Goal: Task Accomplishment & Management: Manage account settings

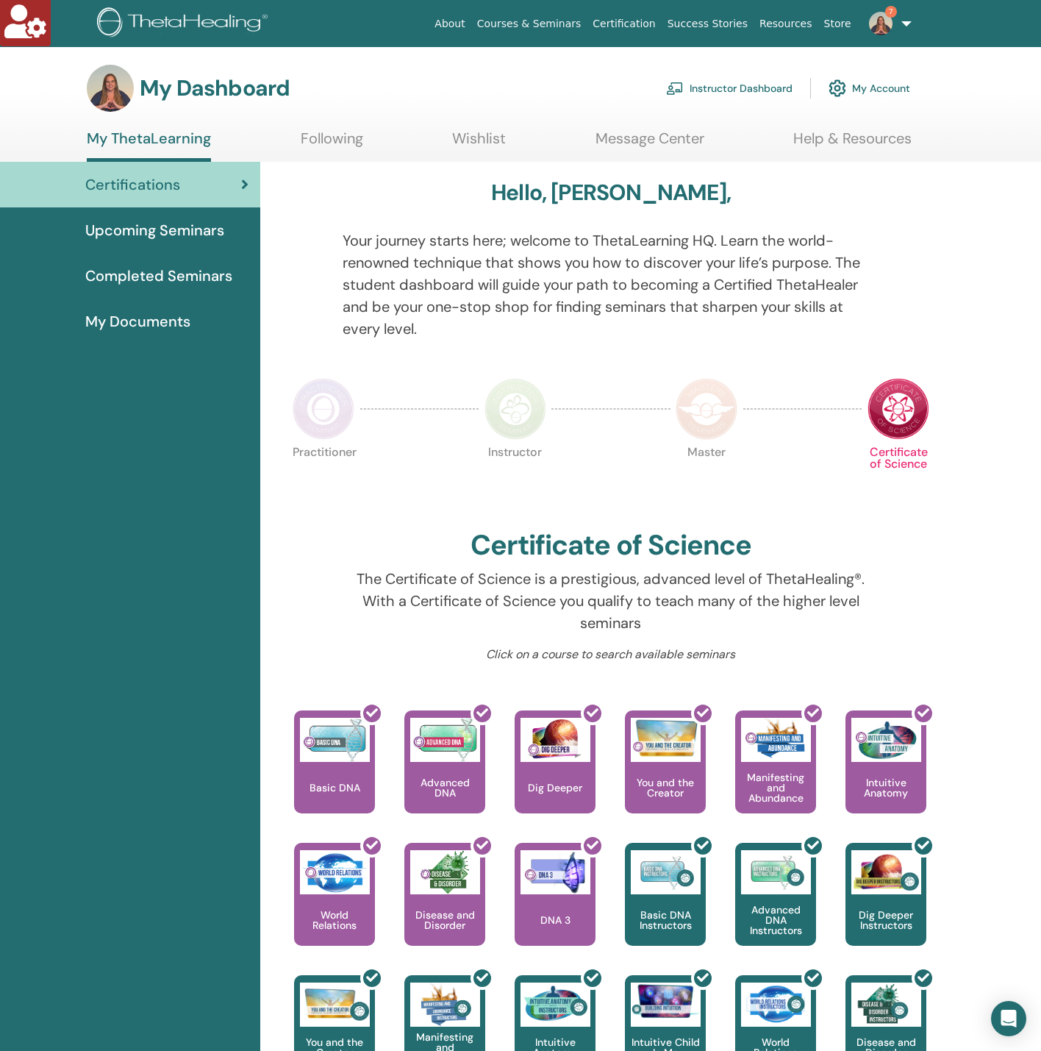
click at [748, 79] on link "Instructor Dashboard" at bounding box center [729, 88] width 126 height 32
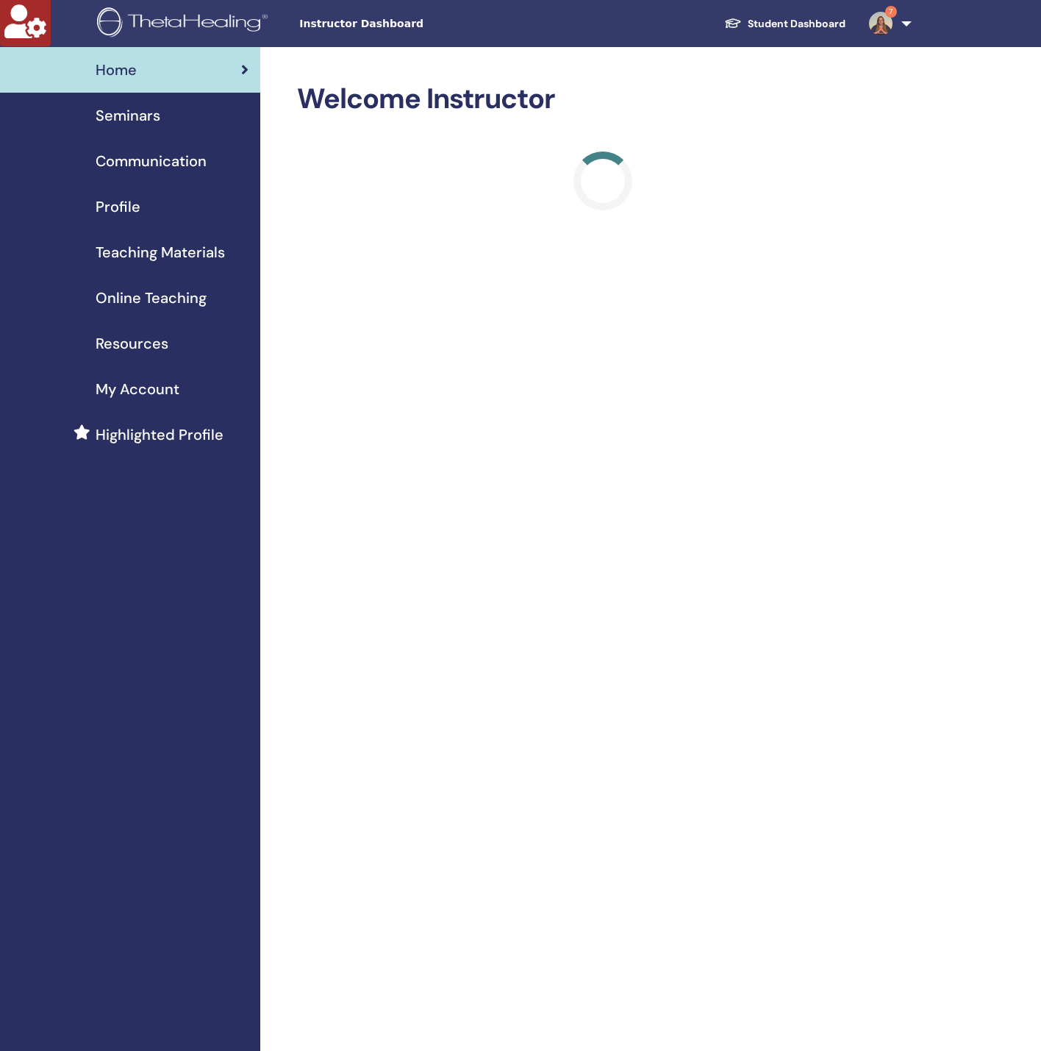
click at [171, 124] on div "Seminars" at bounding box center [130, 115] width 237 height 22
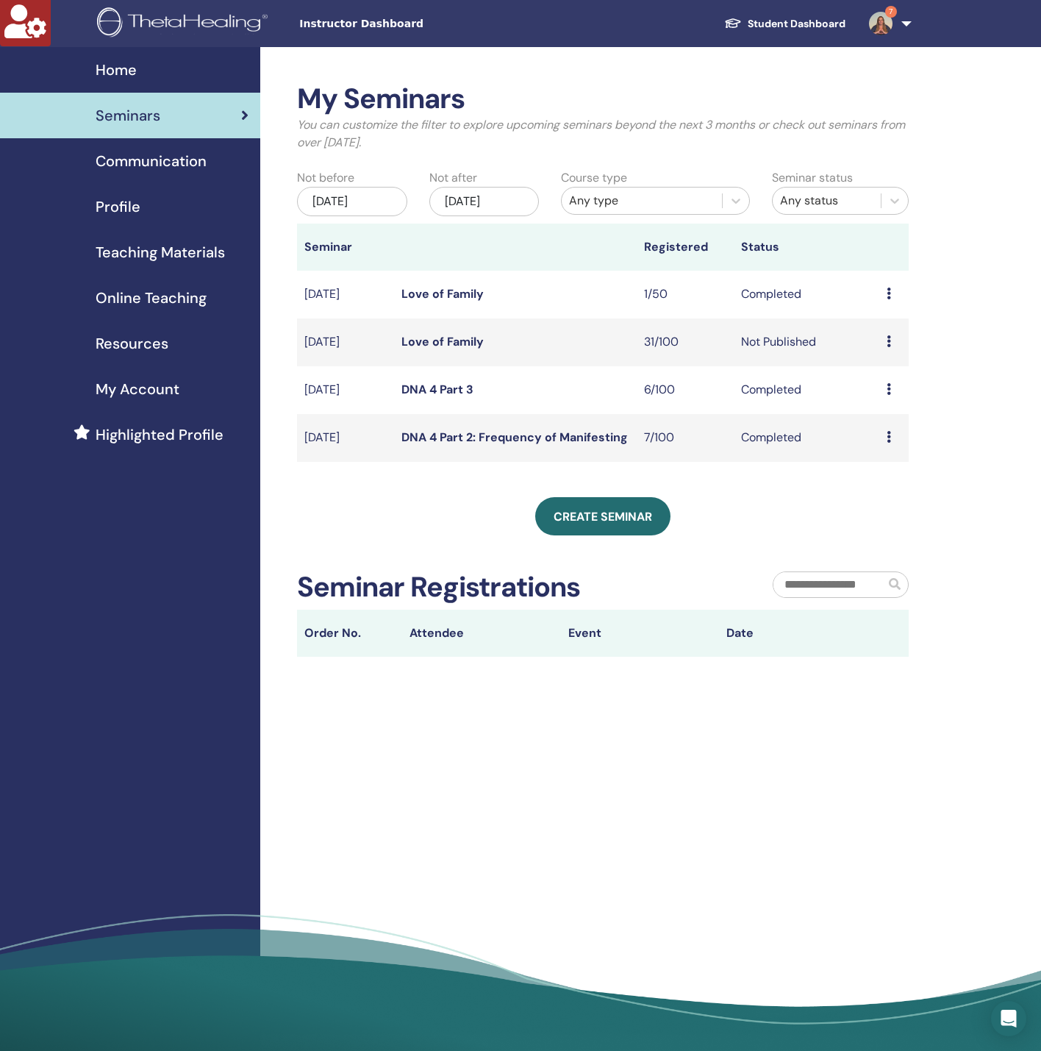
click at [454, 346] on link "Love of Family" at bounding box center [442, 341] width 82 height 15
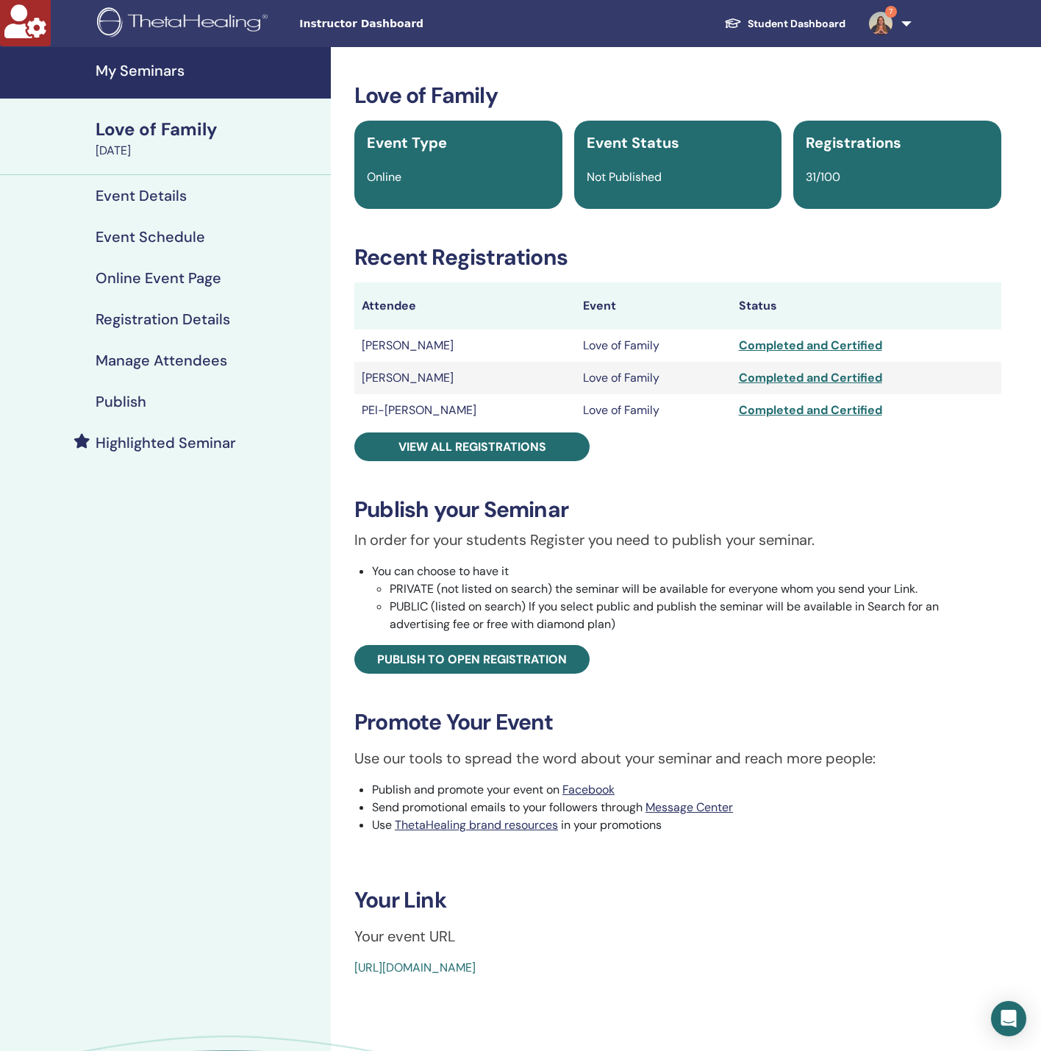
click at [245, 360] on div "Manage Attendees" at bounding box center [165, 360] width 307 height 18
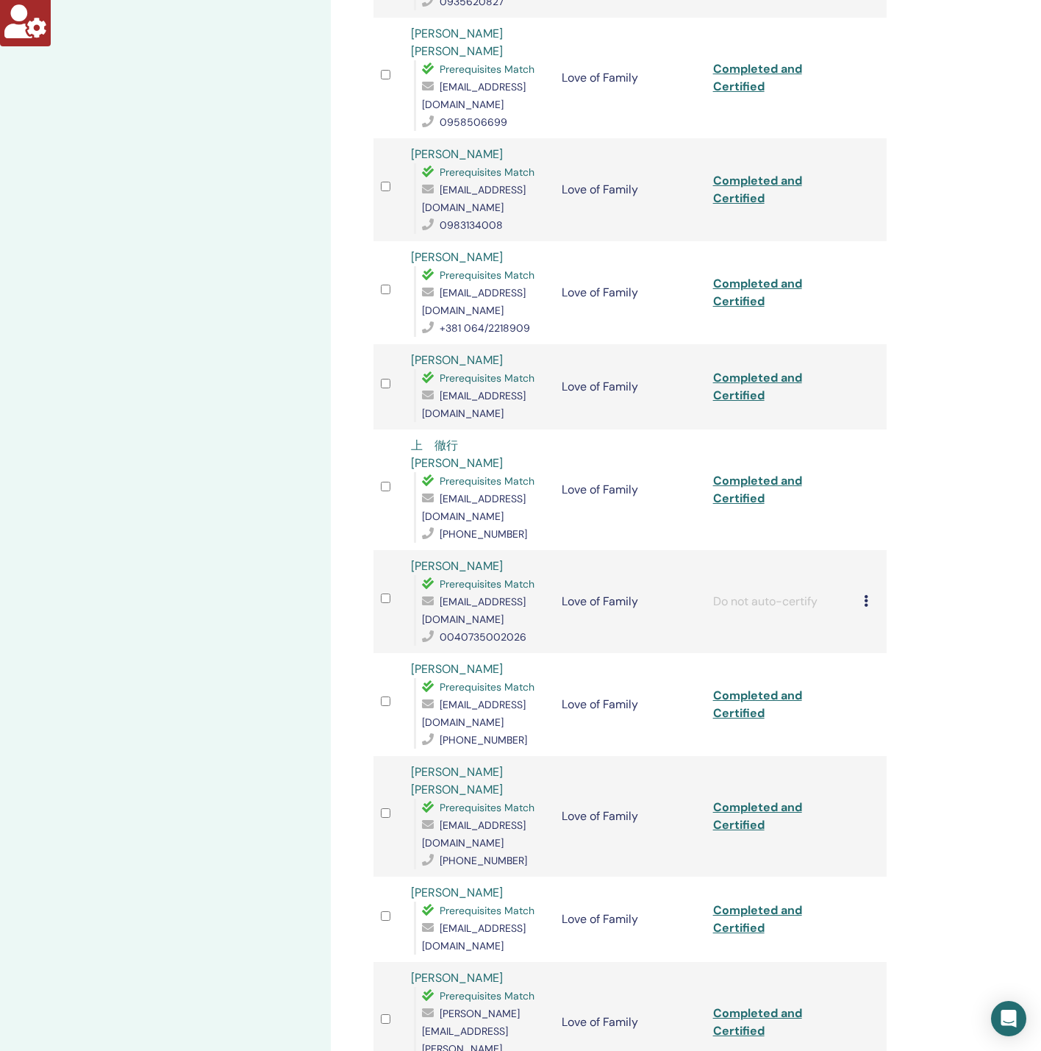
scroll to position [1103, 0]
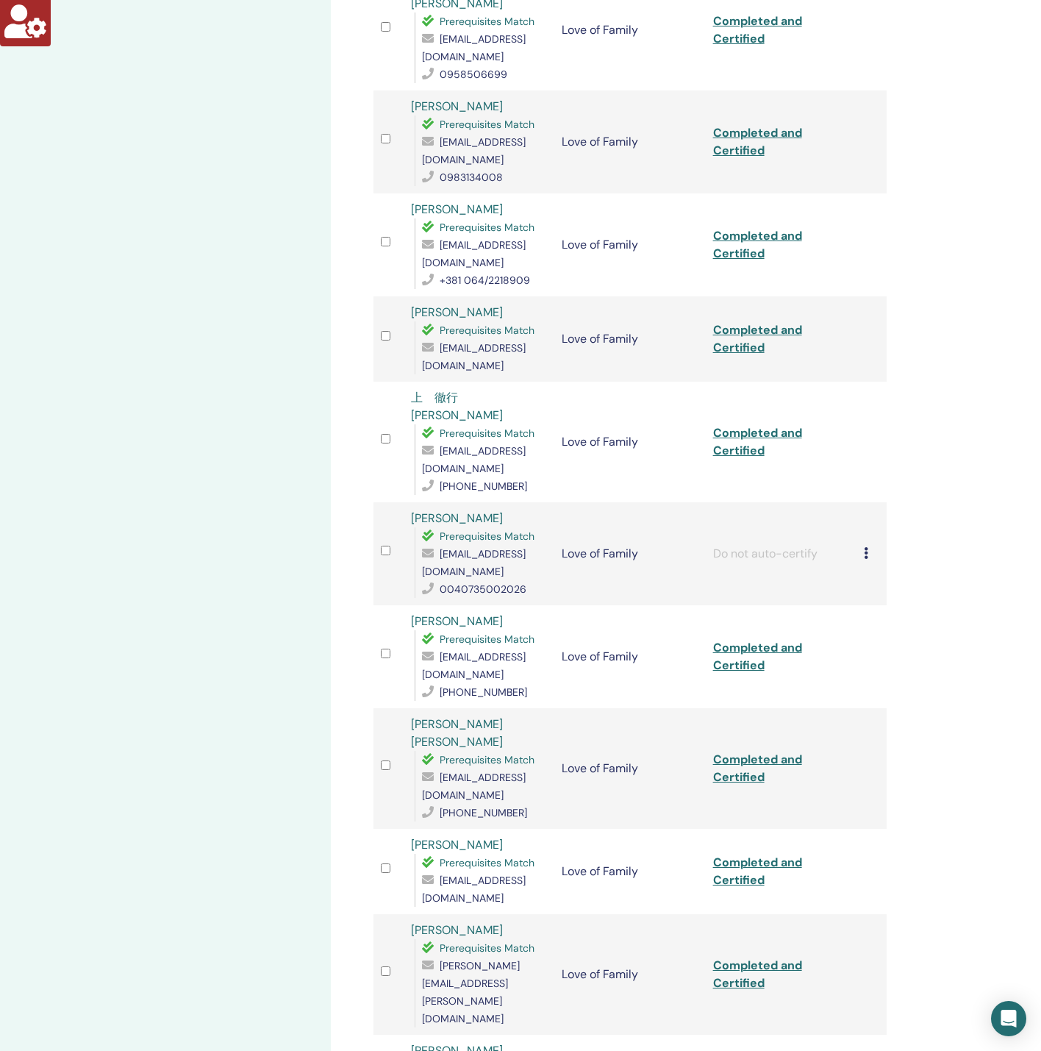
click at [870, 545] on div "Cancel Registration Do not auto-certify Mark as Paid Mark as Unpaid Mark as Abs…" at bounding box center [871, 554] width 15 height 18
click at [904, 511] on p "Complete and Certify" at bounding box center [894, 512] width 116 height 18
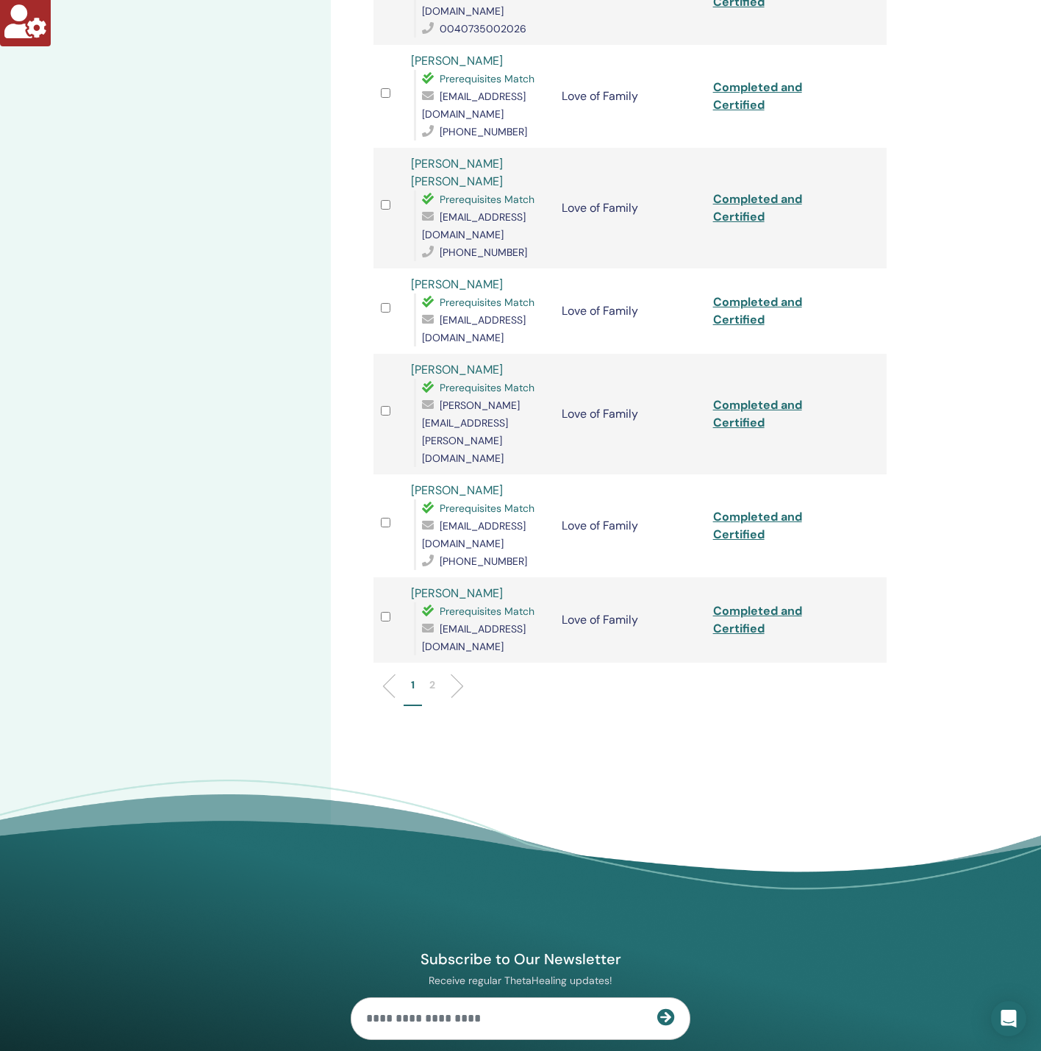
click at [441, 677] on li "2" at bounding box center [432, 691] width 21 height 29
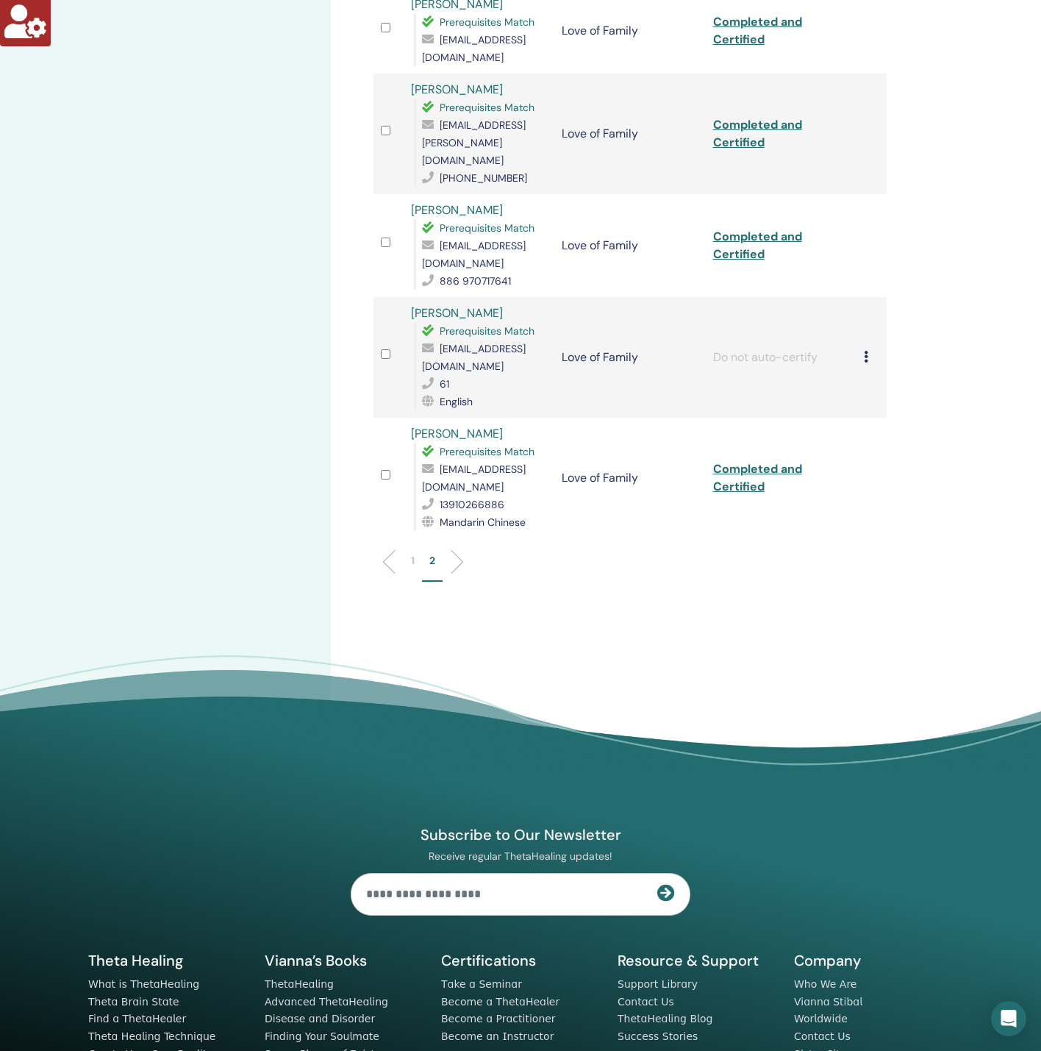
click at [866, 351] on icon at bounding box center [866, 357] width 4 height 12
click at [888, 413] on p "Complete and Certify" at bounding box center [890, 411] width 116 height 18
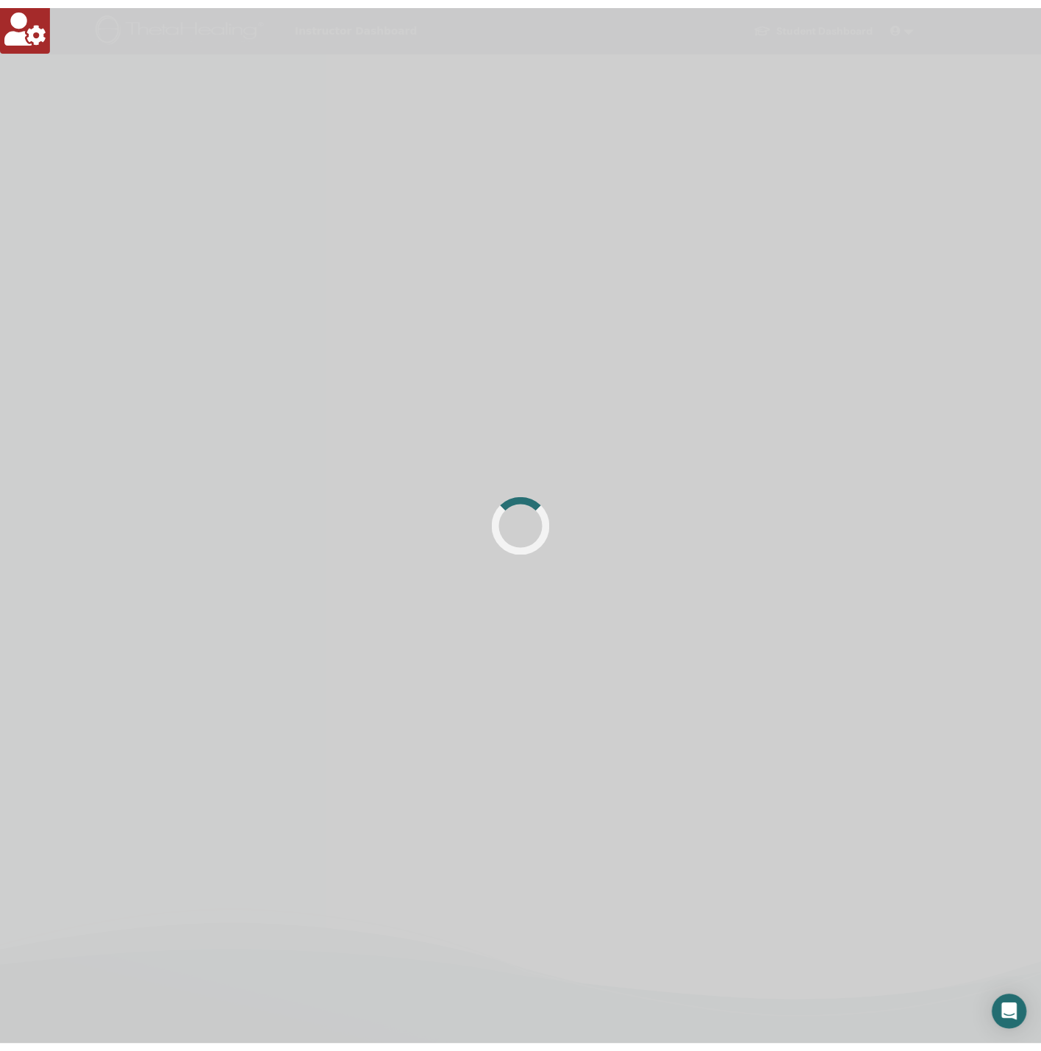
scroll to position [348, 0]
